Goal: Understand process/instructions

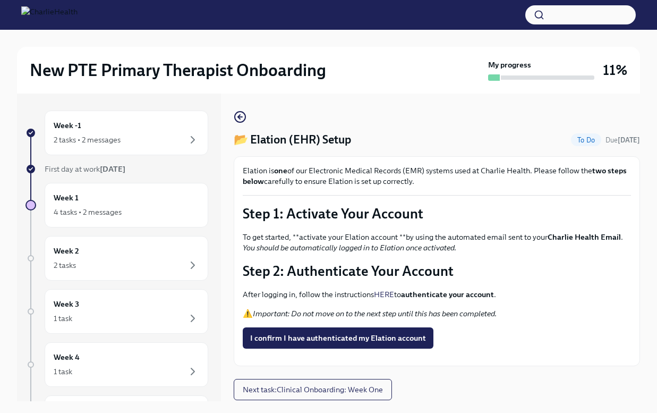
scroll to position [20, 0]
click at [183, 140] on div "2 tasks • 2 messages" at bounding box center [127, 139] width 146 height 13
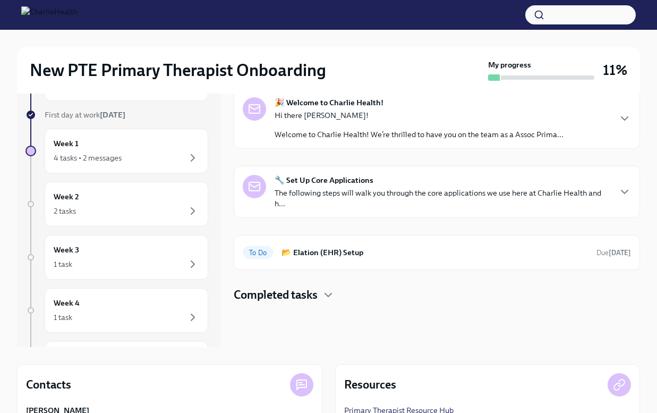
scroll to position [64, 0]
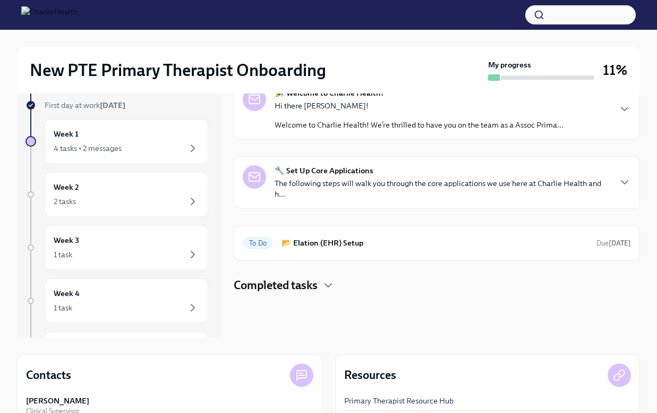
click at [393, 115] on div "Hi there [PERSON_NAME]! Welcome to Charlie Health! We’re thrilled to have you o…" at bounding box center [419, 115] width 289 height 30
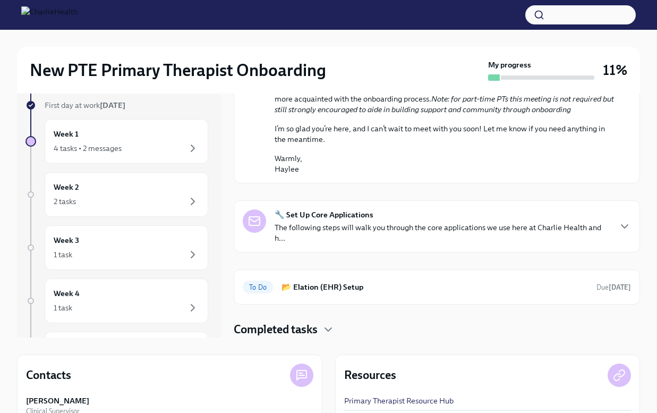
scroll to position [74, 0]
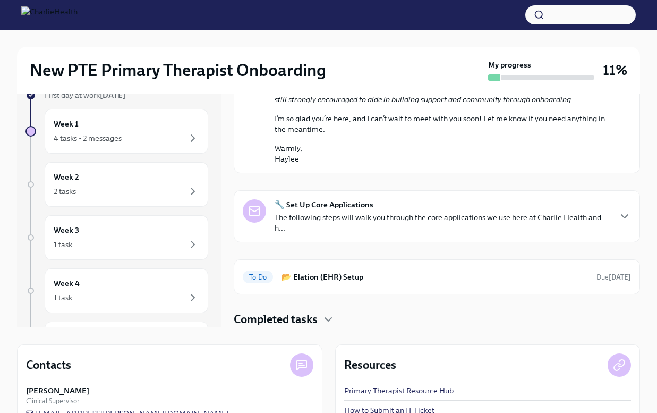
click at [407, 218] on p "The following steps will walk you through the core applications we use here at …" at bounding box center [442, 222] width 335 height 21
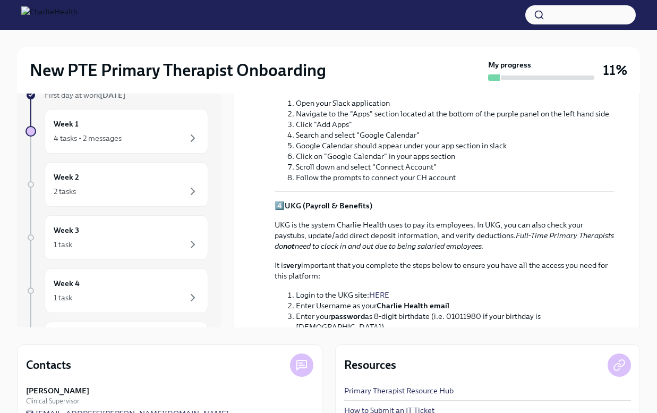
scroll to position [948, 0]
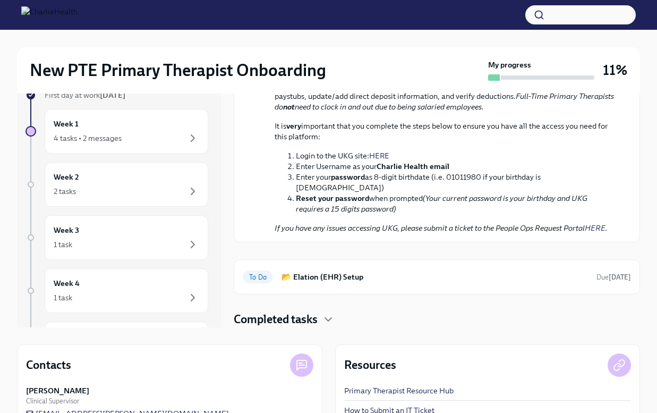
click at [407, 218] on div "4️⃣ UKG (Payroll & Benefits) UKG is the system Charlie Health uses to pay its e…" at bounding box center [444, 147] width 339 height 172
click at [428, 278] on h6 "📂 Elation (EHR) Setup" at bounding box center [435, 277] width 307 height 12
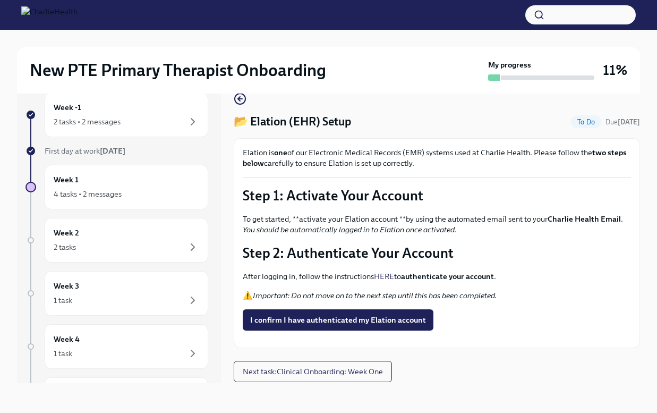
scroll to position [18, 0]
click at [337, 378] on button "Next task : Clinical Onboarding: Week One" at bounding box center [313, 371] width 158 height 21
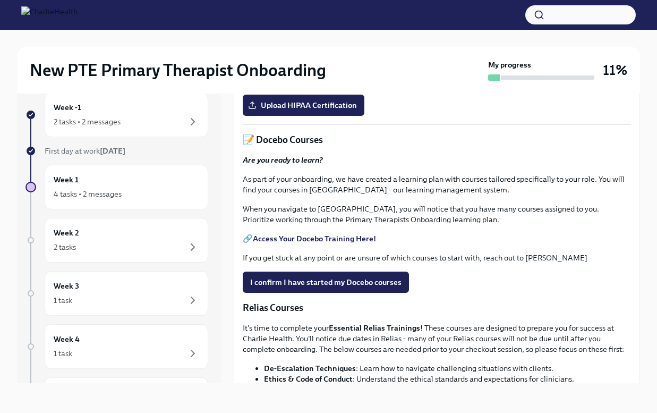
scroll to position [347, 0]
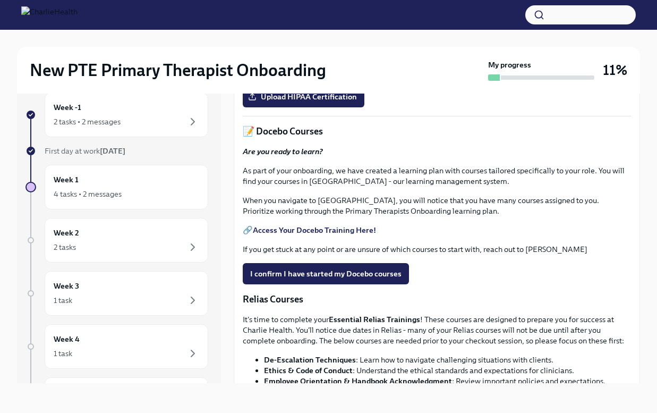
click at [315, 77] on link "HIPAA for Covered Entities" at bounding box center [300, 72] width 95 height 10
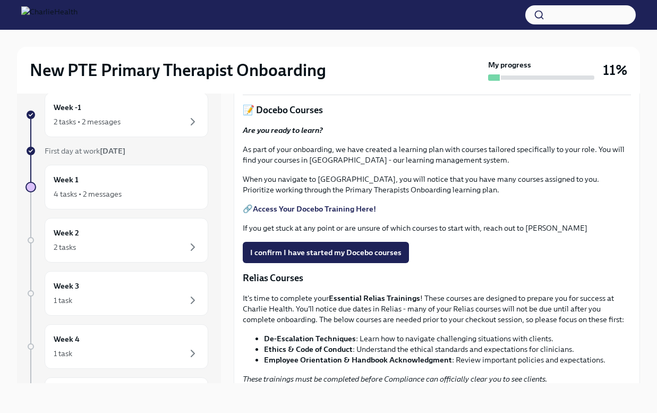
scroll to position [370, 0]
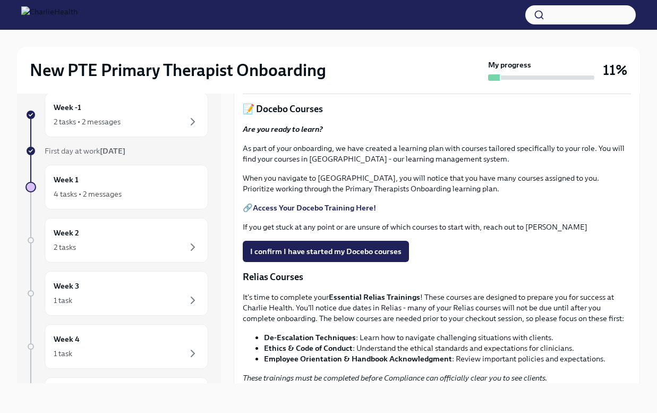
click at [295, 55] on link "HIPAA for Covered Entities" at bounding box center [300, 50] width 95 height 10
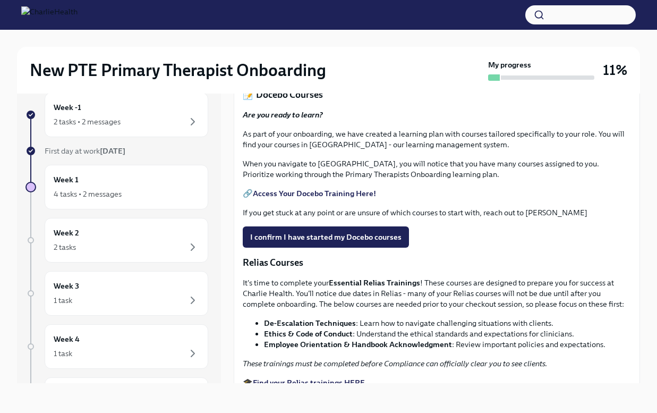
scroll to position [393, 0]
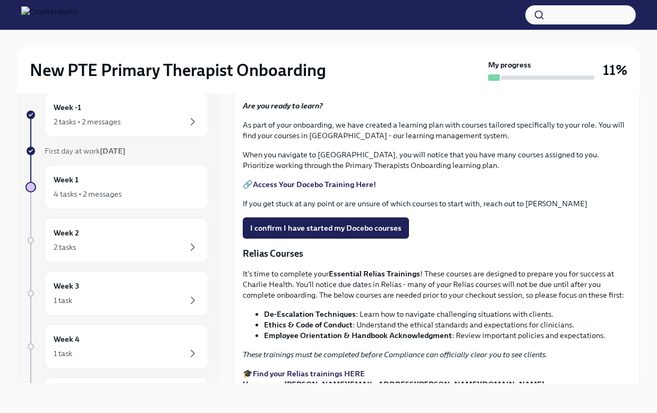
click at [449, 141] on p "As part of your onboarding, we have created a learning plan with courses tailor…" at bounding box center [437, 130] width 388 height 21
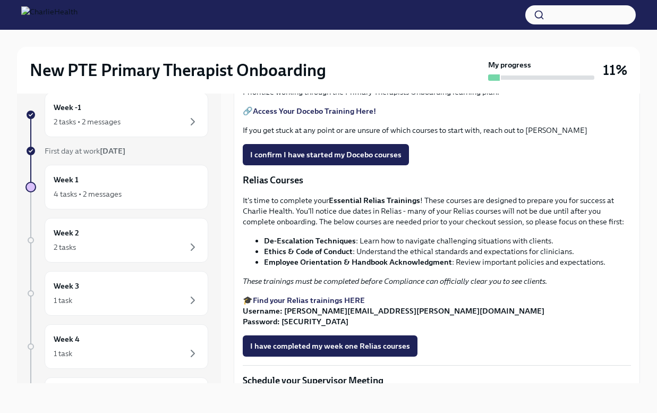
scroll to position [471, 0]
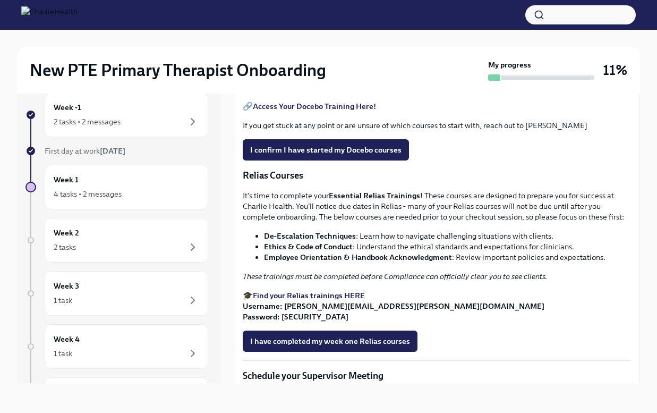
click at [325, 111] on strong "Access Your Docebo Training Here!" at bounding box center [314, 106] width 123 height 10
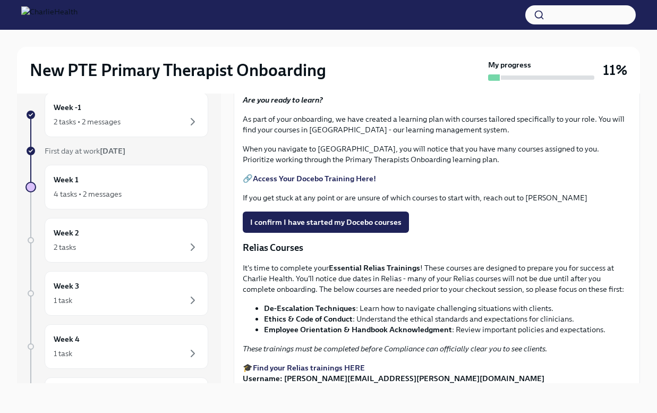
scroll to position [344, 0]
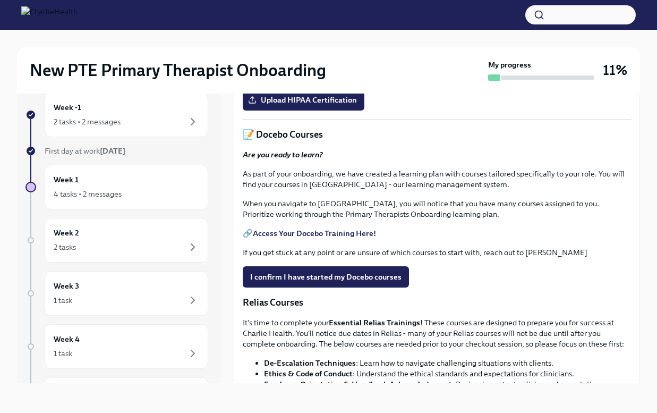
click at [303, 80] on link "HIPAA for Covered Entities" at bounding box center [300, 76] width 95 height 10
